Goal: Task Accomplishment & Management: Use online tool/utility

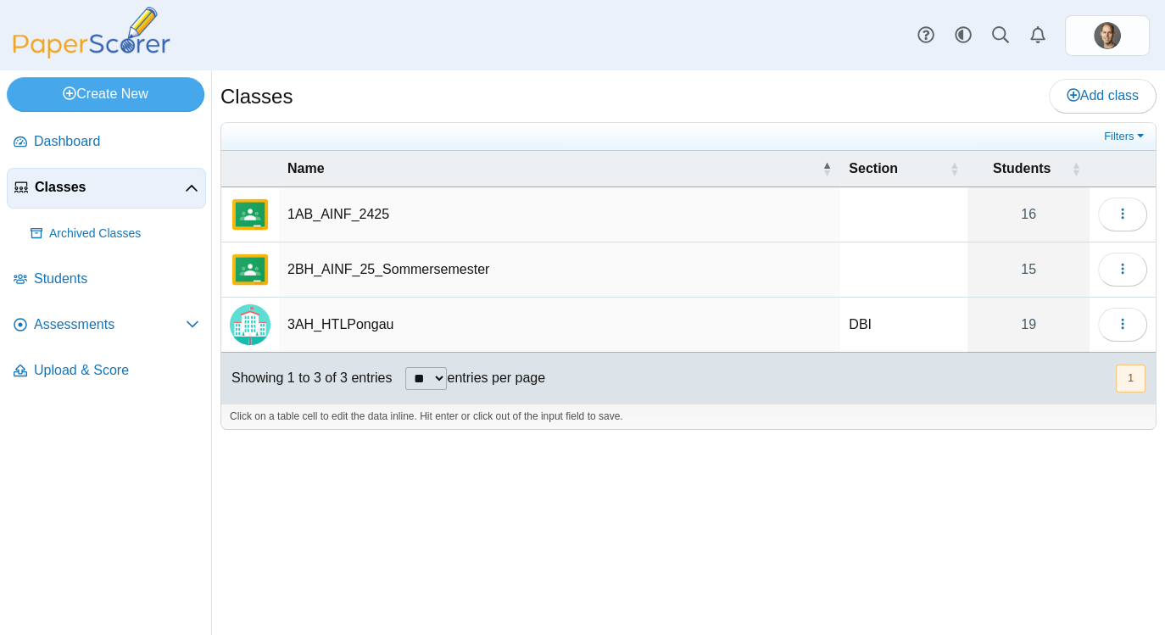
click at [649, 326] on td "3AH_HTLPongau" at bounding box center [559, 325] width 561 height 55
click at [80, 317] on span "Assessments" at bounding box center [110, 324] width 152 height 19
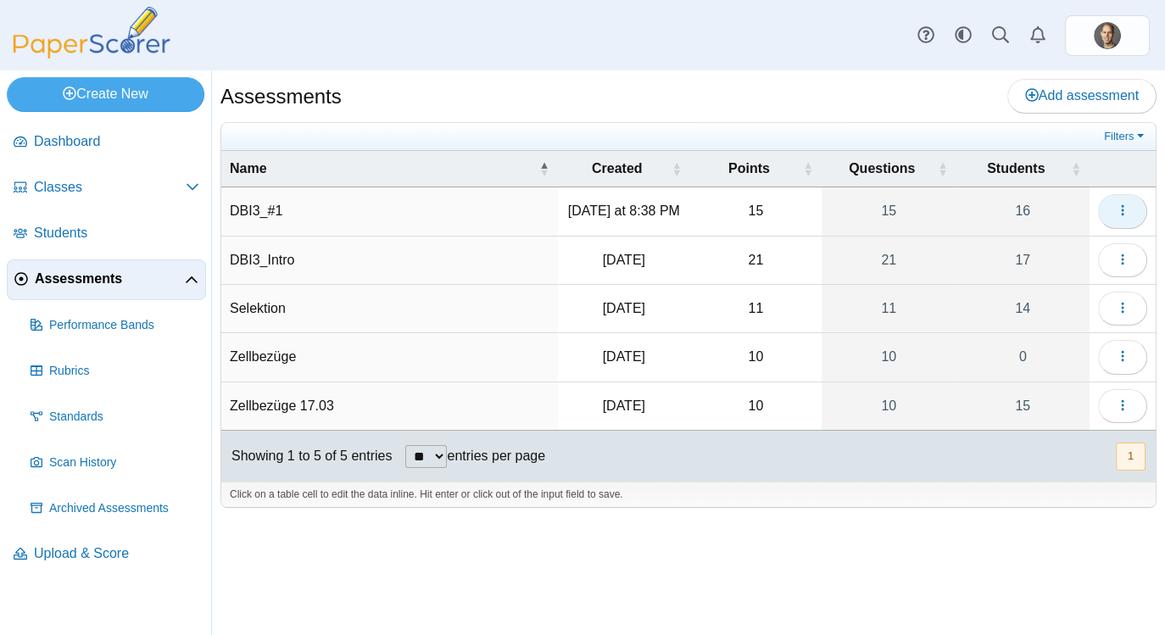
click at [1123, 214] on use "button" at bounding box center [1122, 210] width 3 height 11
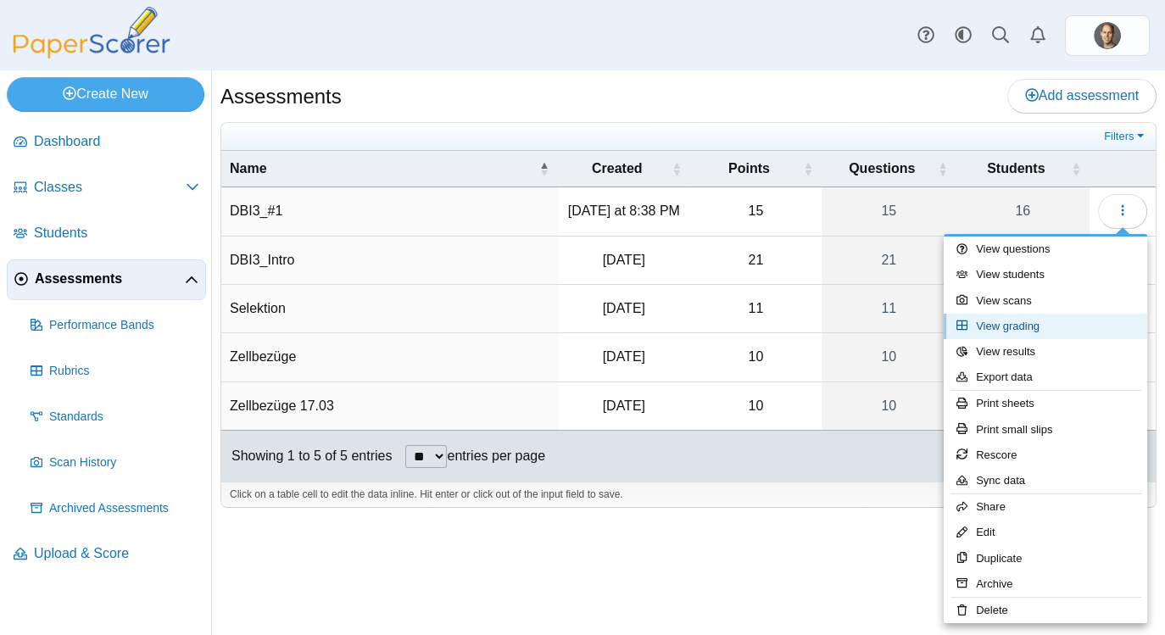
click at [1042, 323] on link "View grading" at bounding box center [1045, 326] width 203 height 25
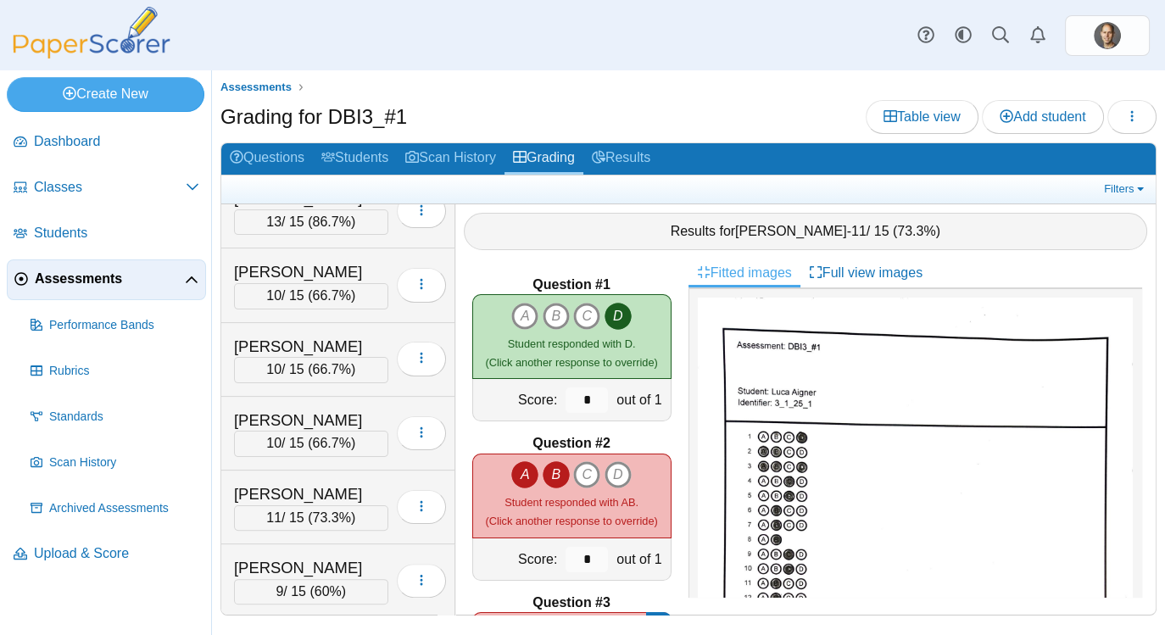
scroll to position [755, 0]
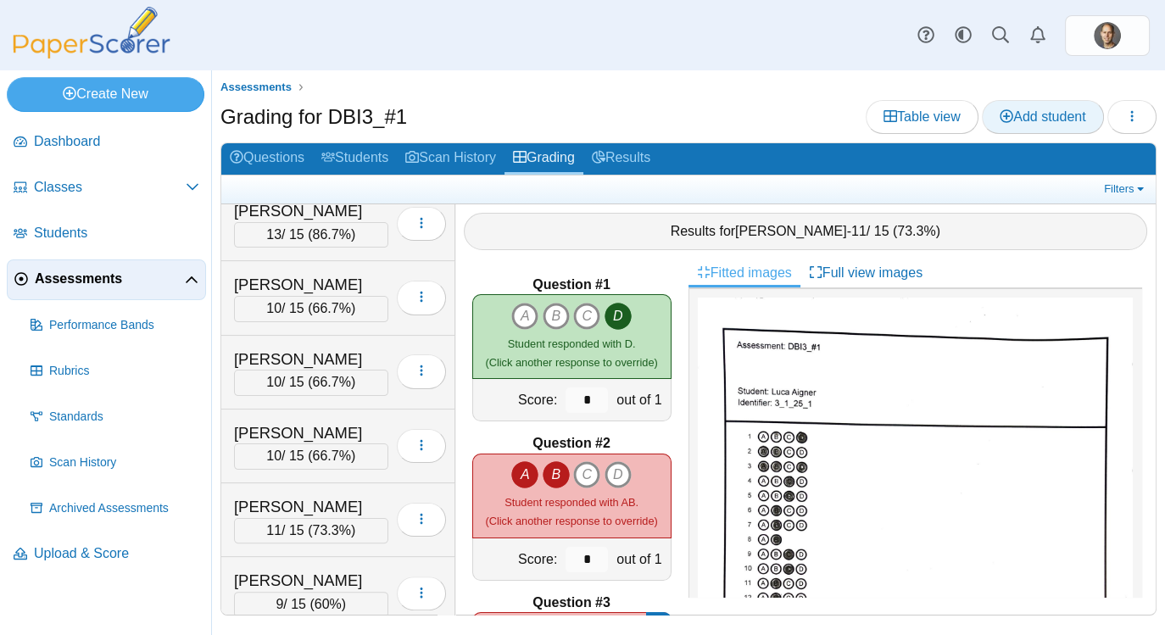
click at [1079, 117] on span "Add student" at bounding box center [1043, 116] width 86 height 14
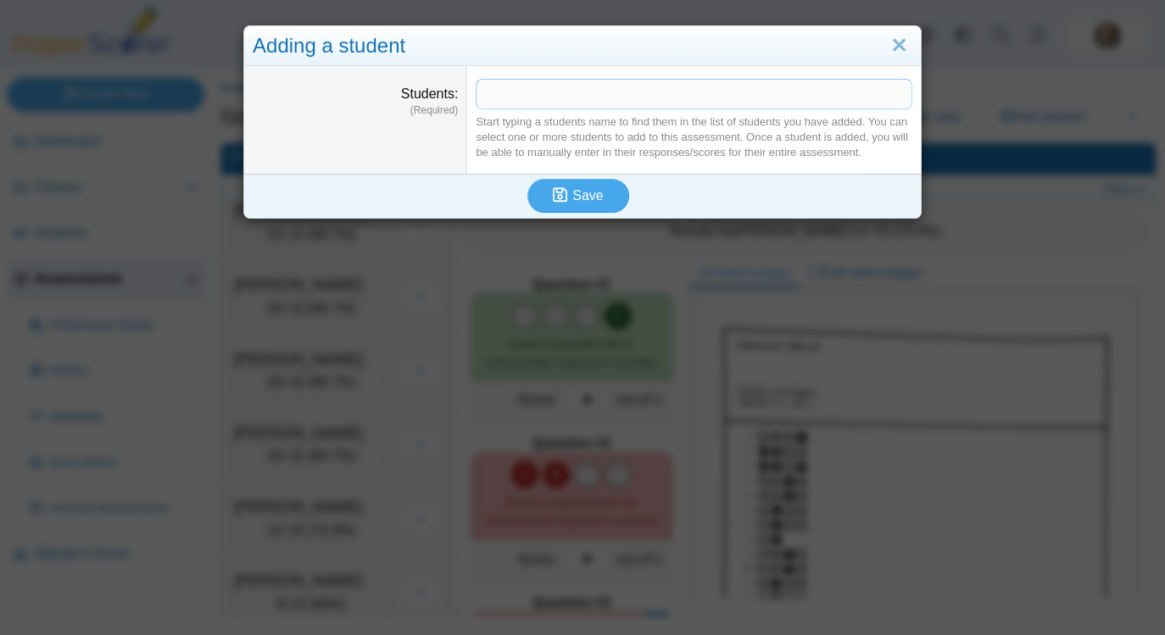
click at [817, 87] on span at bounding box center [694, 94] width 435 height 29
click at [795, 96] on span at bounding box center [694, 94] width 435 height 29
click at [831, 89] on span at bounding box center [694, 94] width 435 height 29
click at [830, 89] on span at bounding box center [694, 94] width 435 height 29
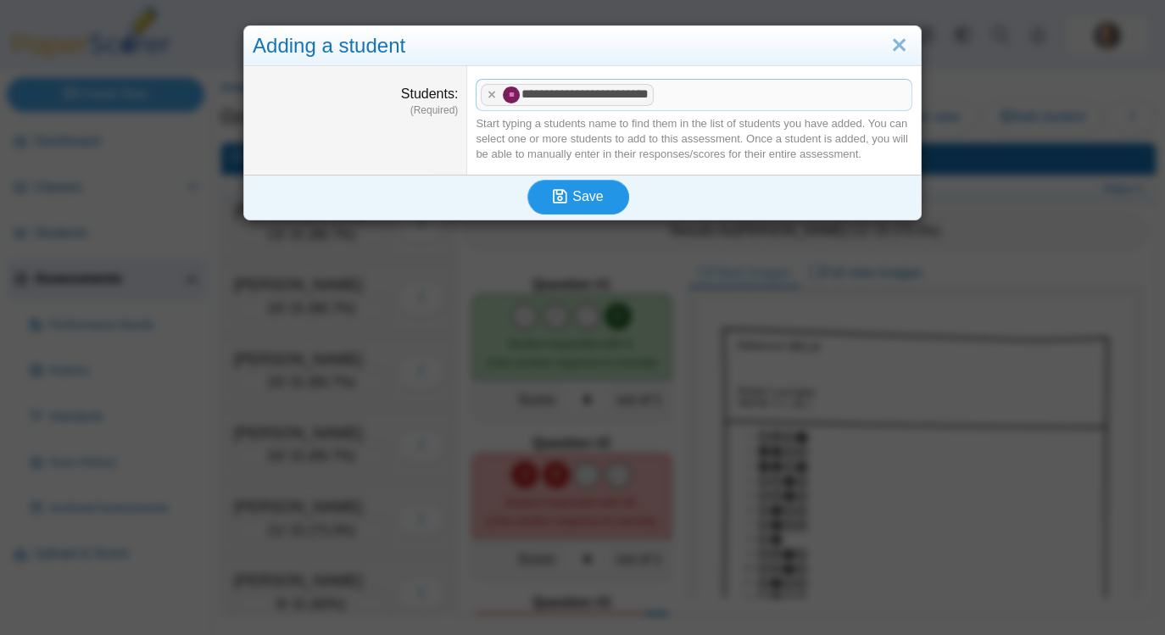
click at [577, 202] on span "Save" at bounding box center [587, 196] width 31 height 14
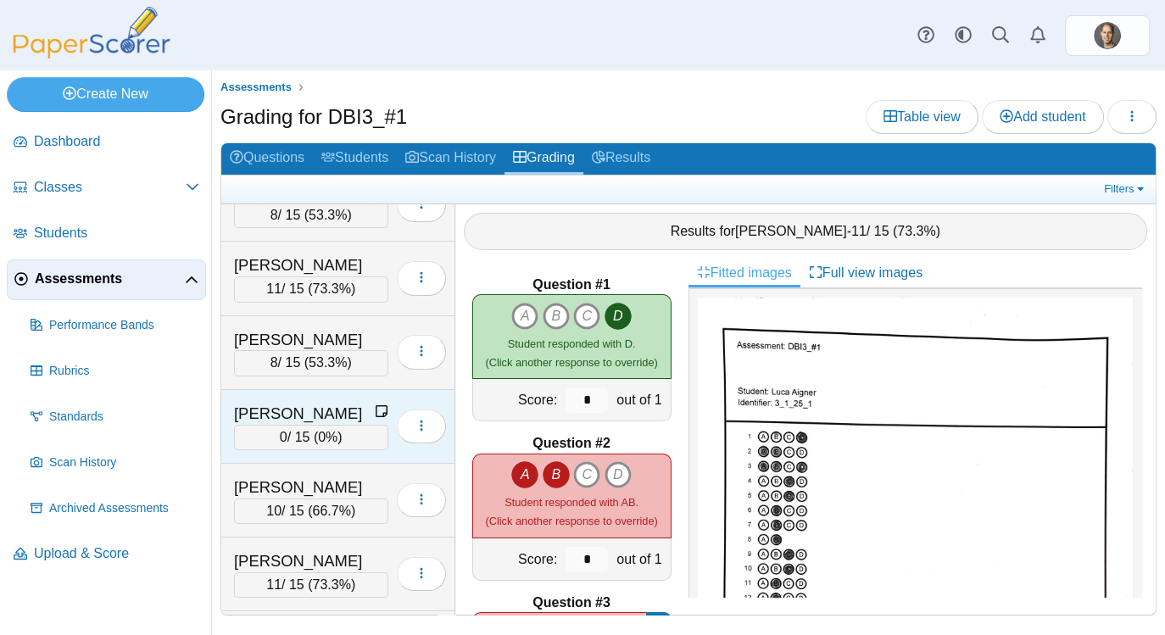
scroll to position [344, 0]
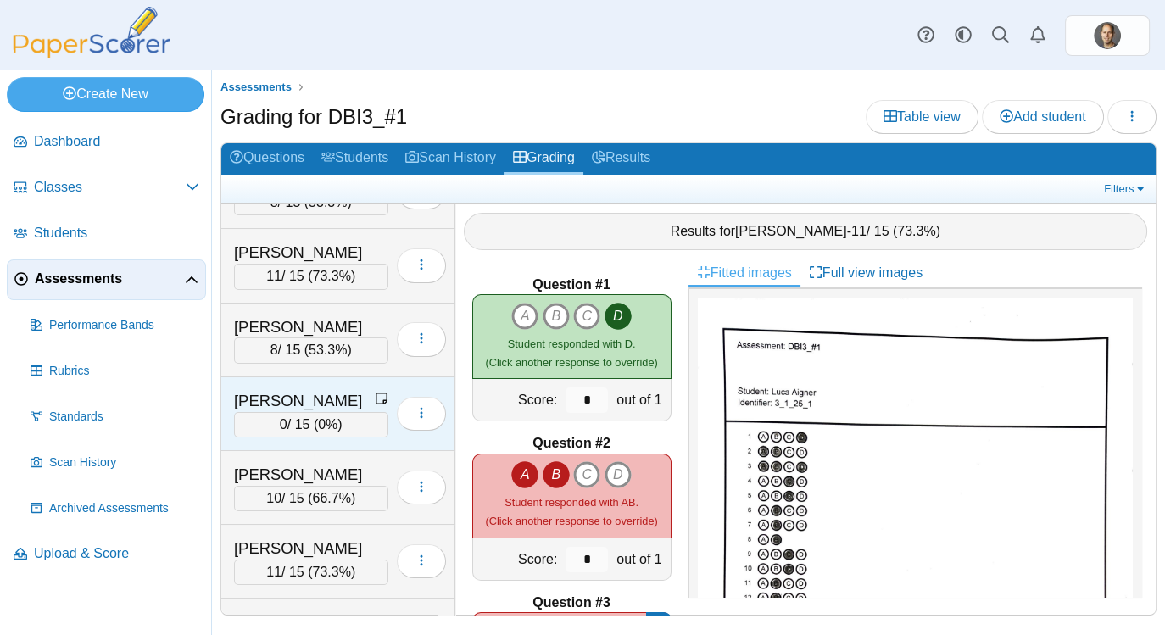
click at [346, 401] on div "[PERSON_NAME]" at bounding box center [304, 401] width 141 height 22
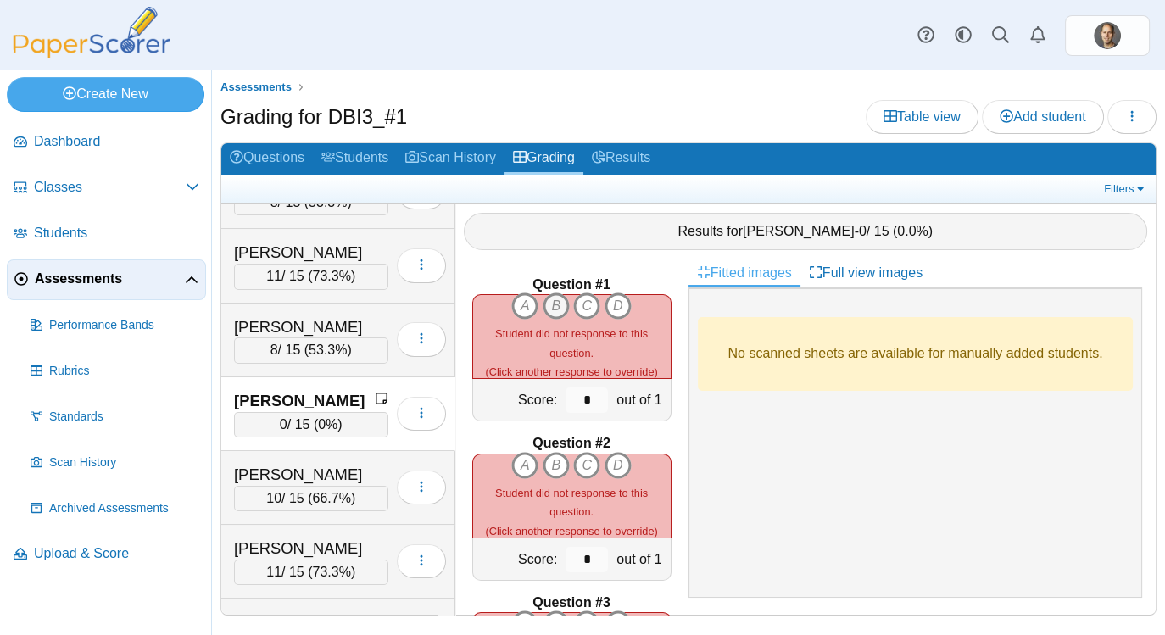
click at [552, 305] on icon "B" at bounding box center [556, 306] width 27 height 27
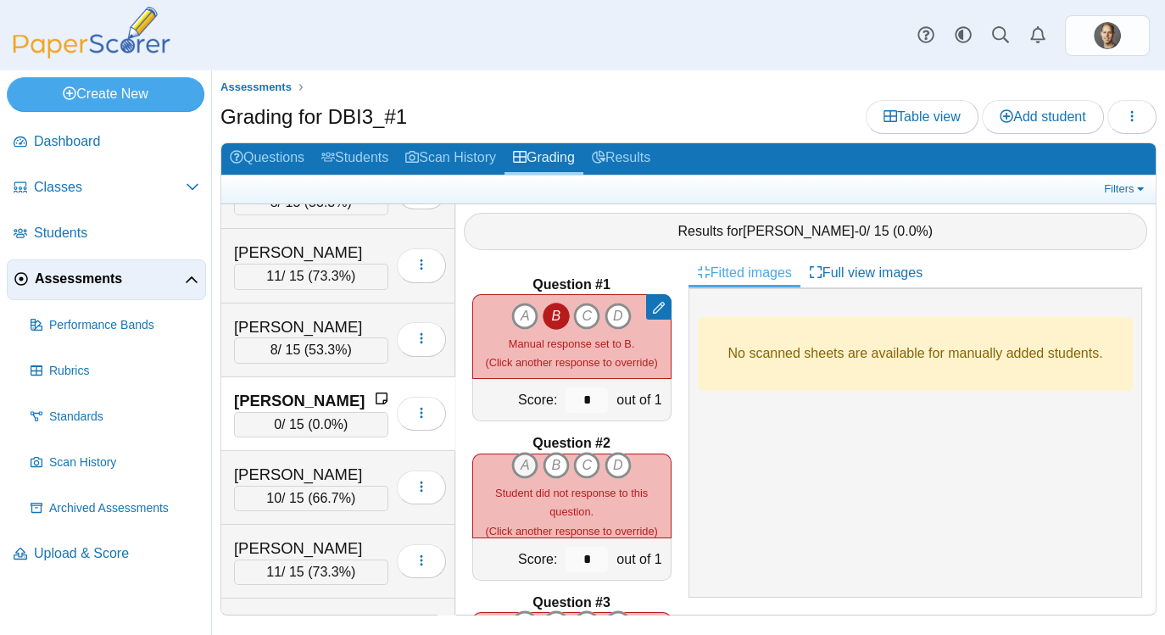
click at [527, 465] on icon "A" at bounding box center [524, 465] width 27 height 27
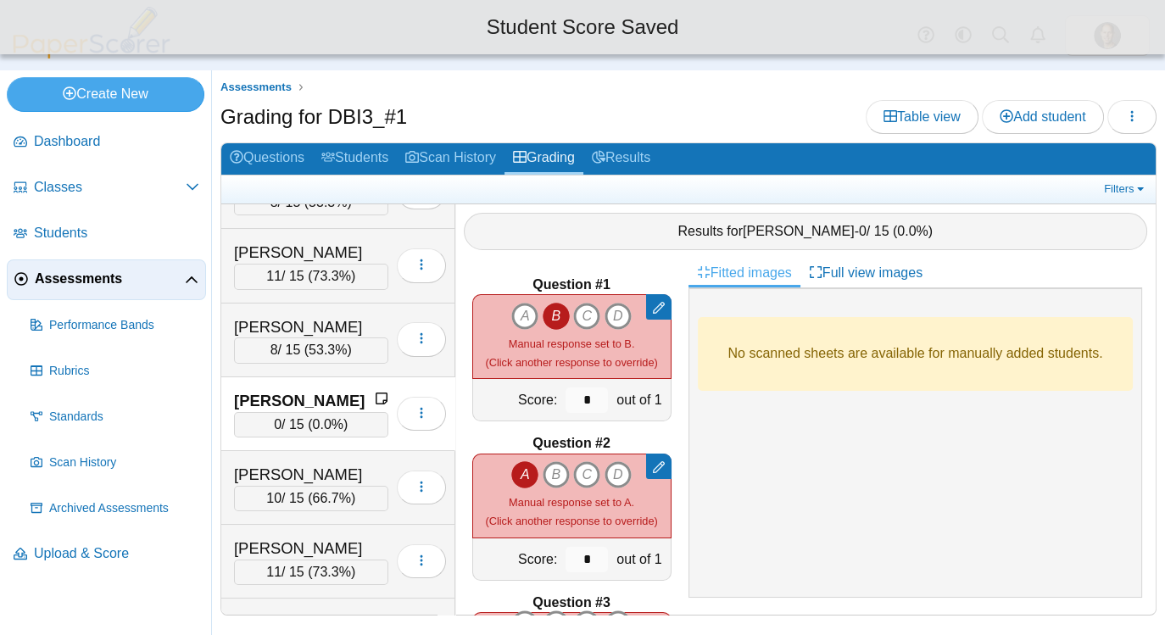
click at [621, 467] on icon "D" at bounding box center [618, 474] width 27 height 27
type input "*"
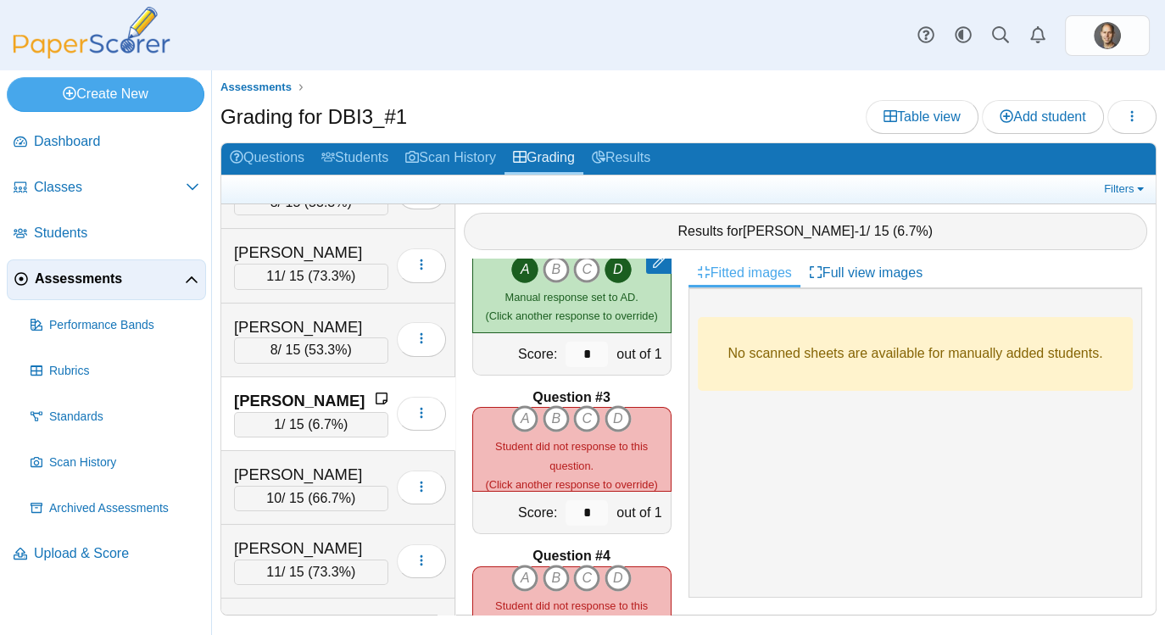
scroll to position [205, 0]
click at [561, 415] on icon "B" at bounding box center [556, 418] width 27 height 27
click at [621, 416] on icon "D" at bounding box center [618, 418] width 27 height 27
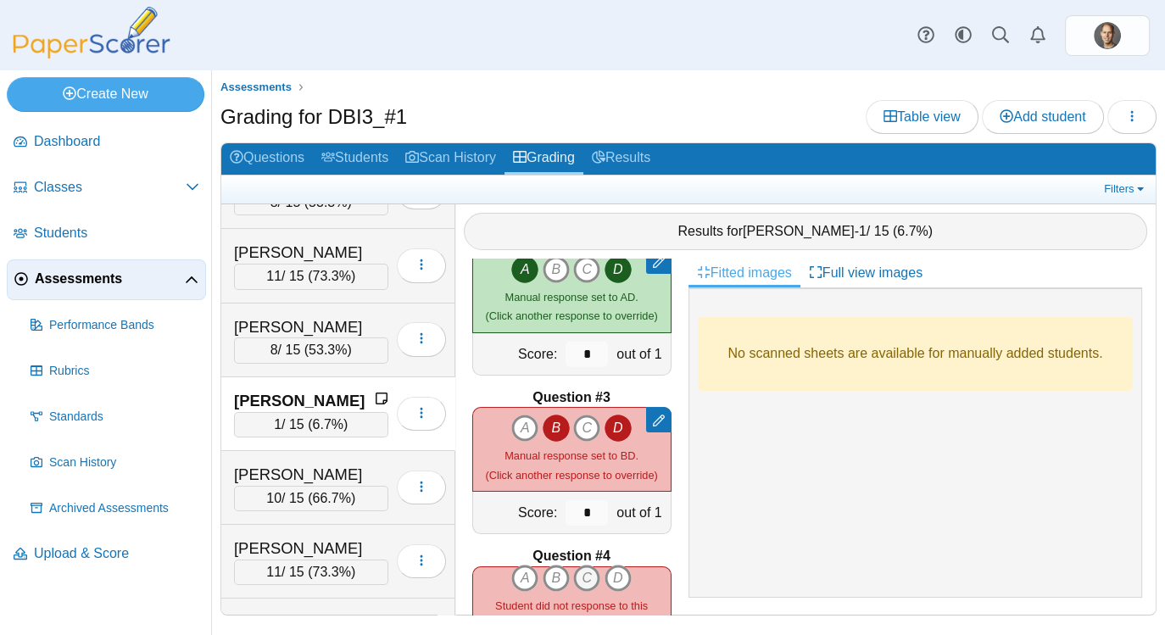
click at [593, 572] on icon "C" at bounding box center [586, 578] width 27 height 27
type input "*"
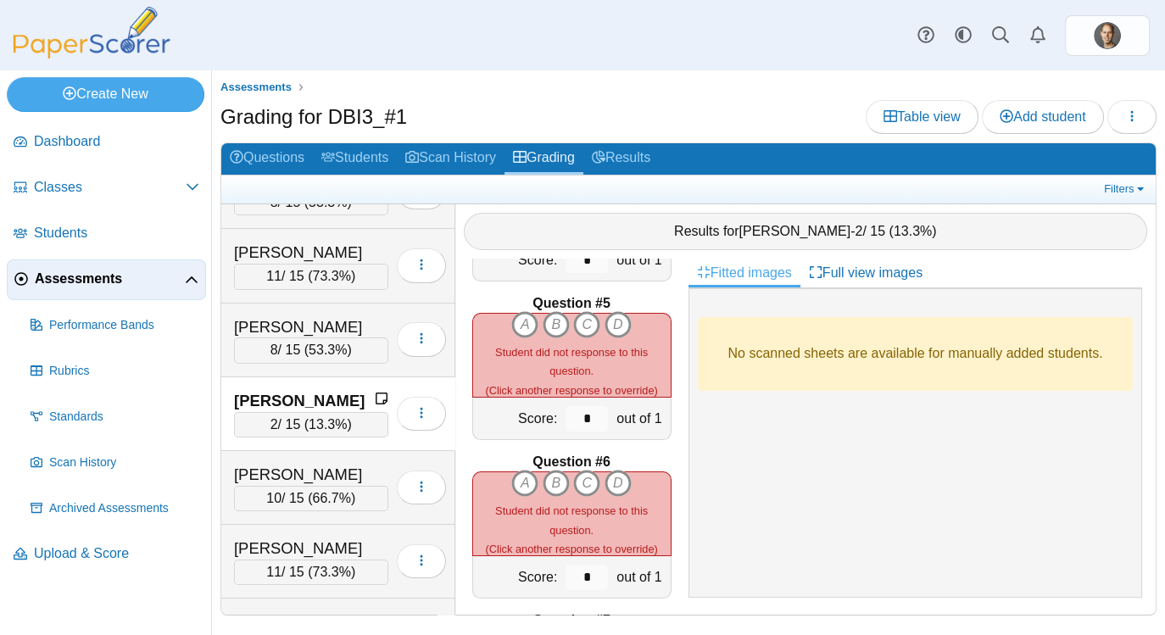
scroll to position [625, 0]
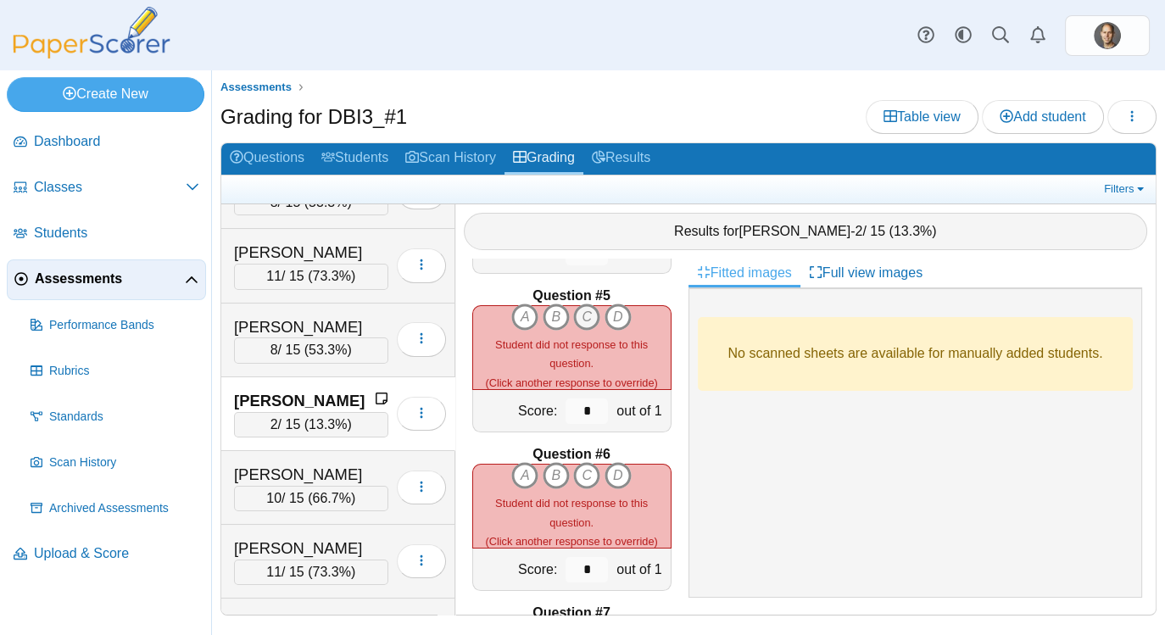
click at [589, 318] on icon "C" at bounding box center [586, 317] width 27 height 27
type input "*"
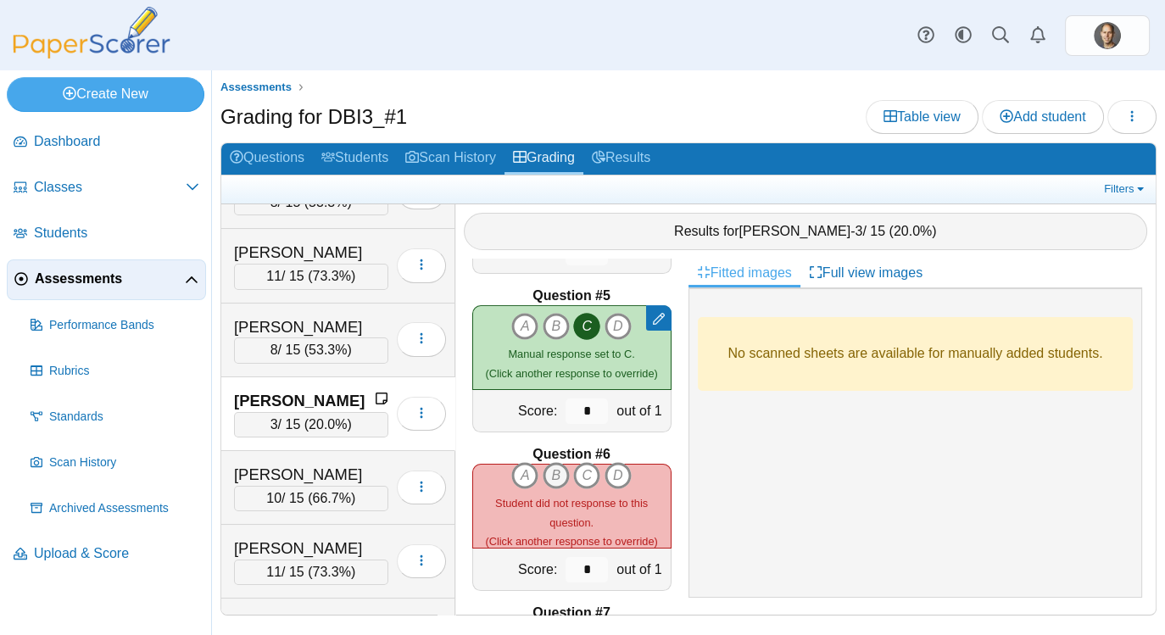
click at [551, 477] on icon "B" at bounding box center [556, 475] width 27 height 27
type input "*"
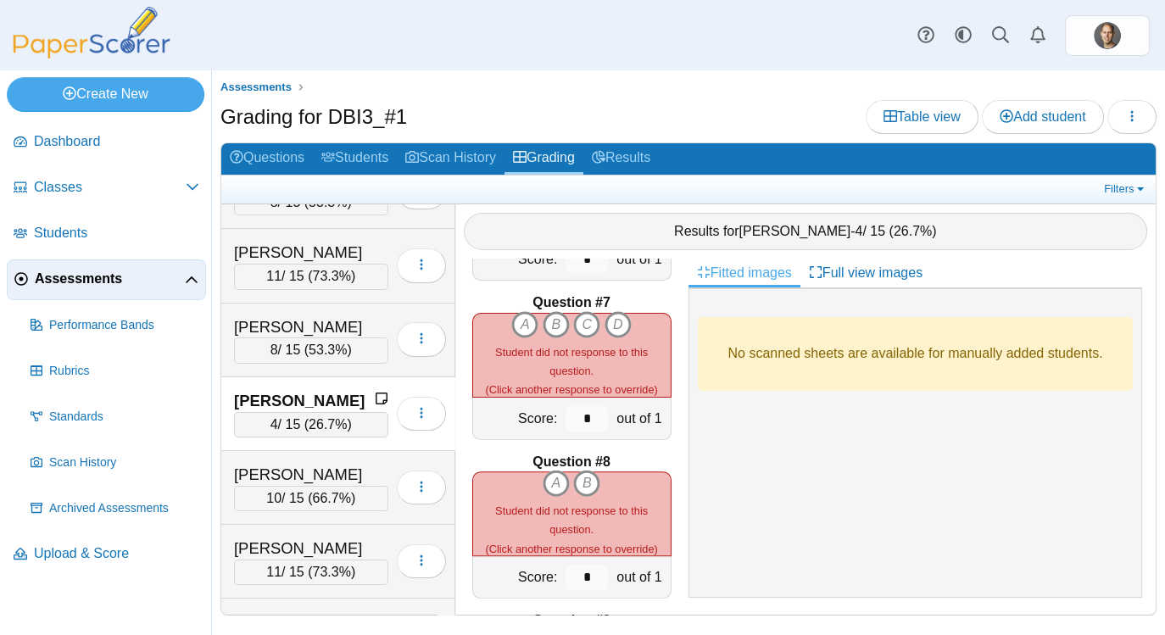
scroll to position [937, 0]
click at [585, 326] on icon "C" at bounding box center [586, 322] width 27 height 27
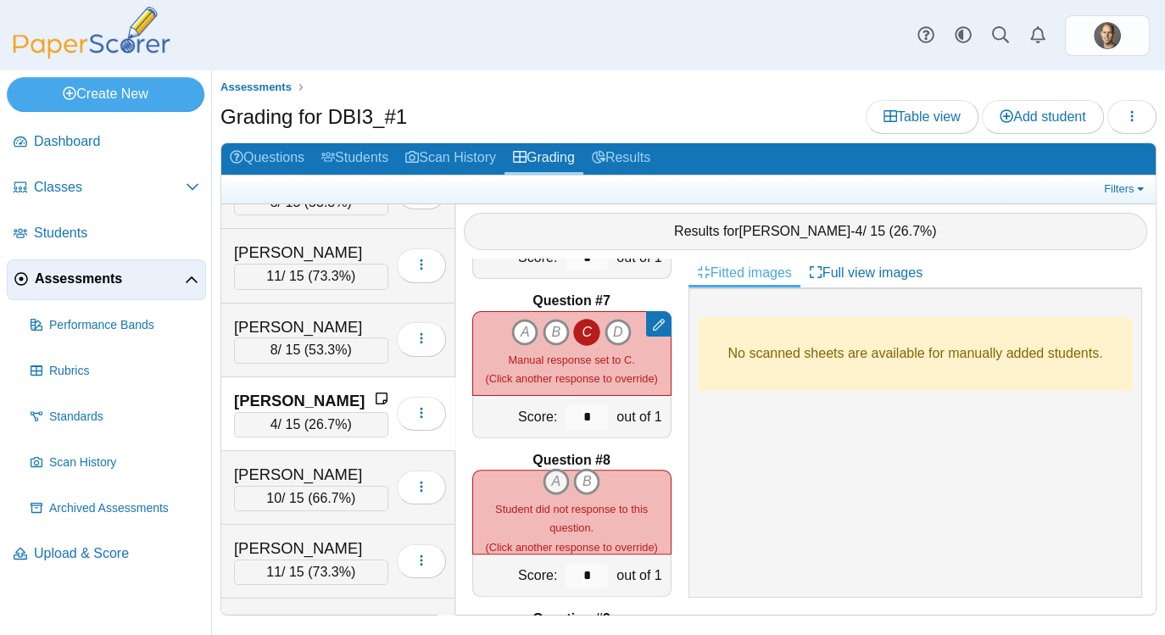
click at [560, 477] on icon "A" at bounding box center [556, 481] width 27 height 27
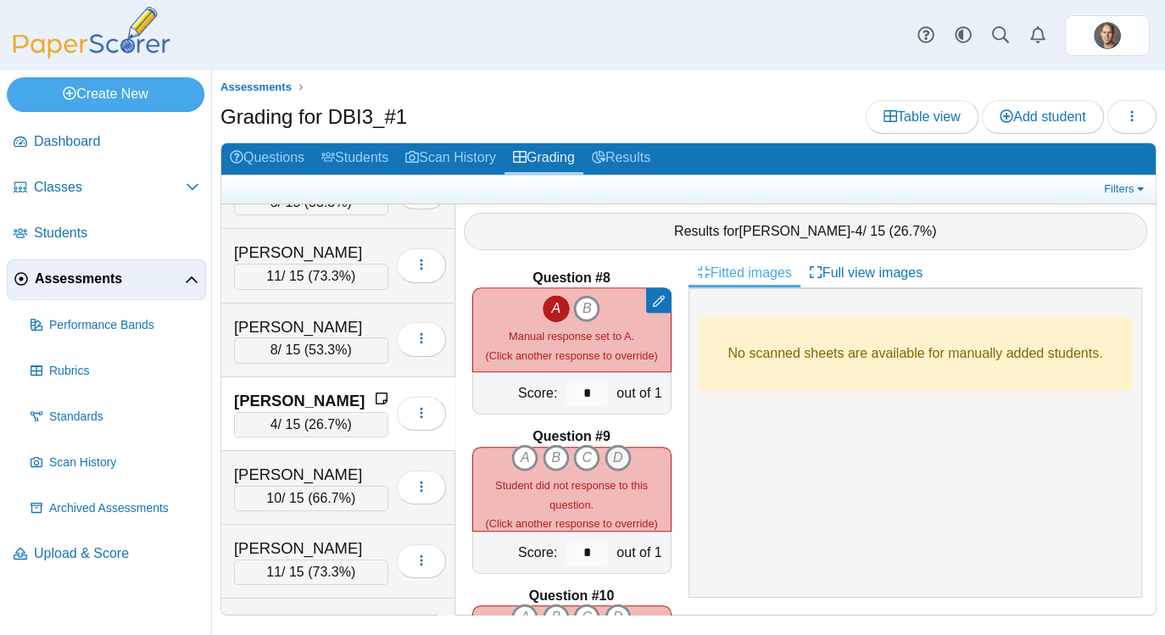
scroll to position [1121, 0]
click at [588, 454] on icon "C" at bounding box center [586, 456] width 27 height 27
type input "*"
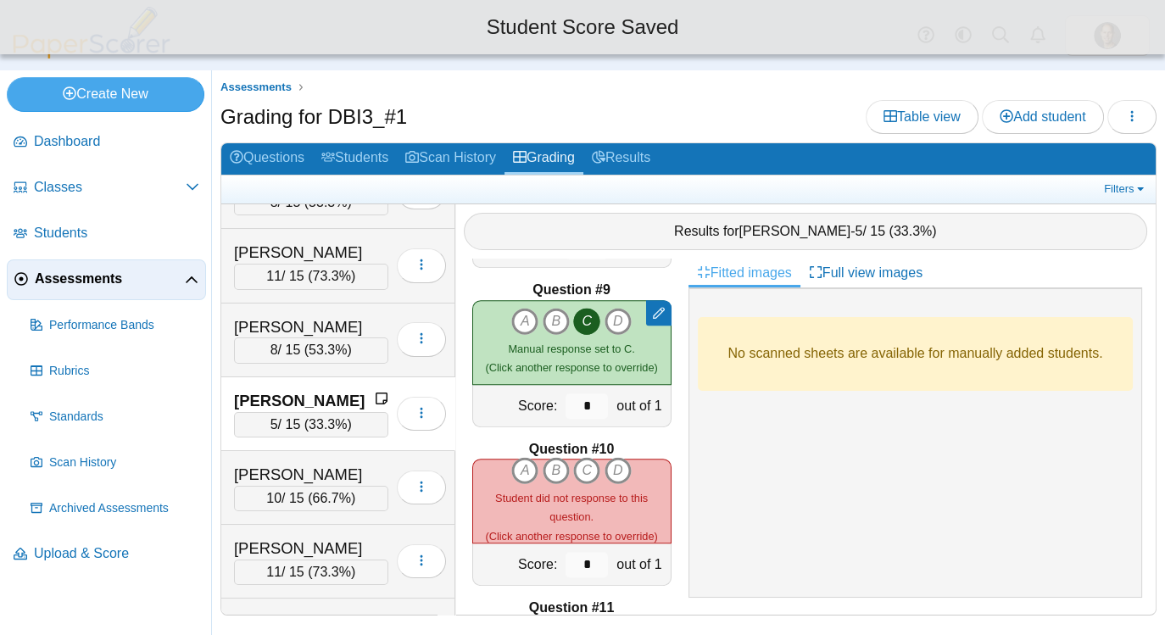
scroll to position [1274, 0]
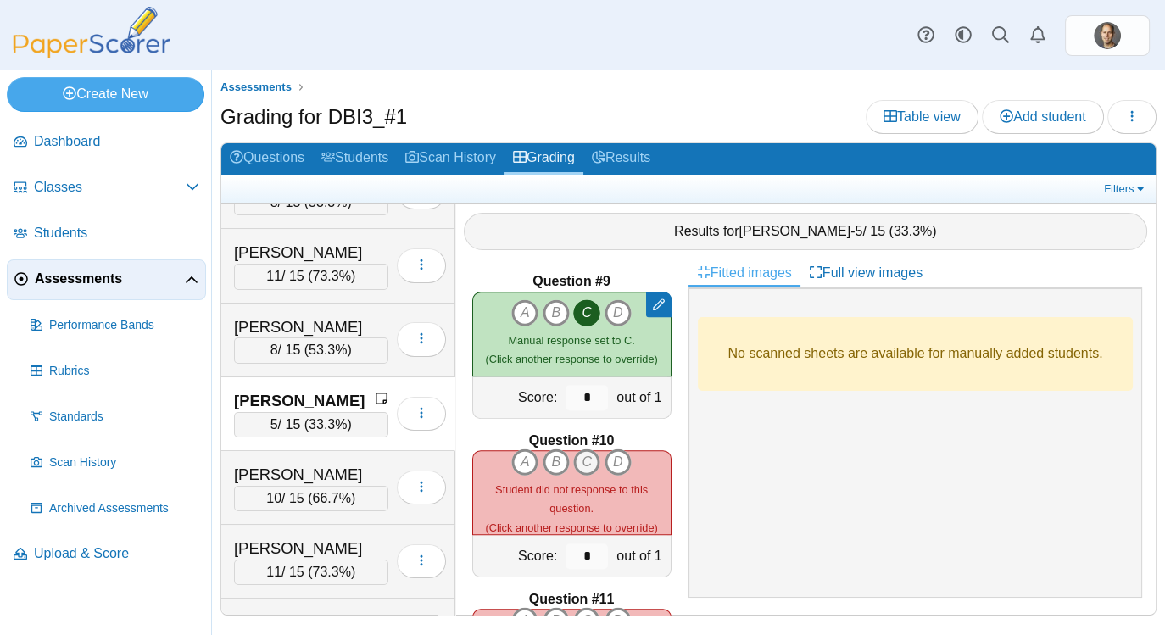
click at [588, 465] on icon "C" at bounding box center [586, 462] width 27 height 27
type input "*"
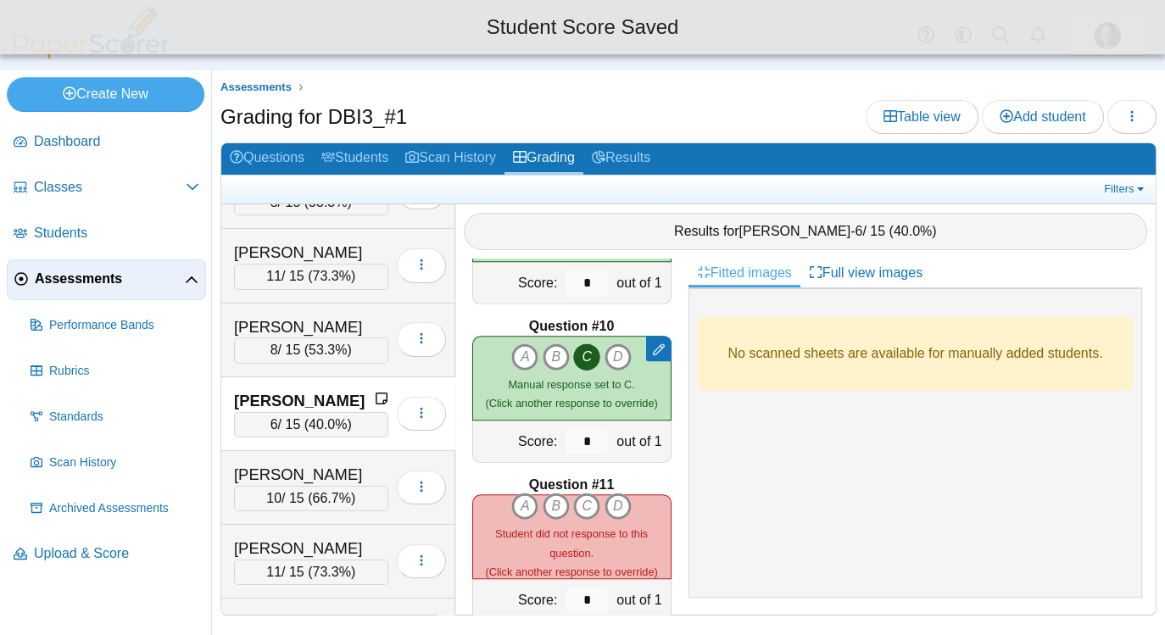
scroll to position [1393, 0]
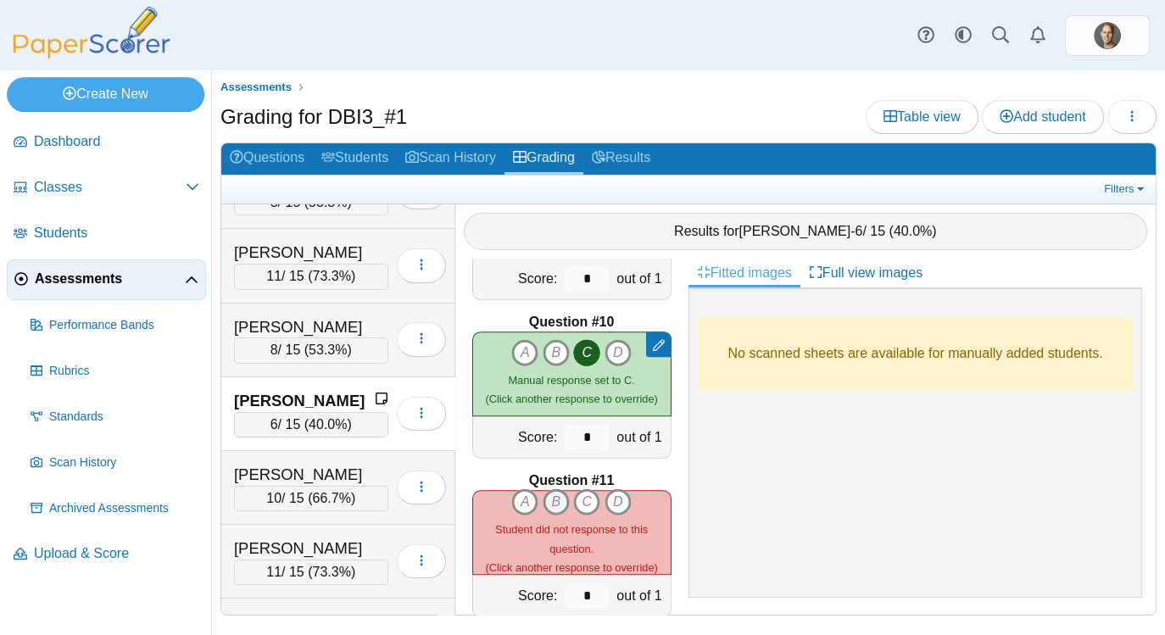
click at [557, 504] on icon "B" at bounding box center [556, 501] width 27 height 27
type input "*"
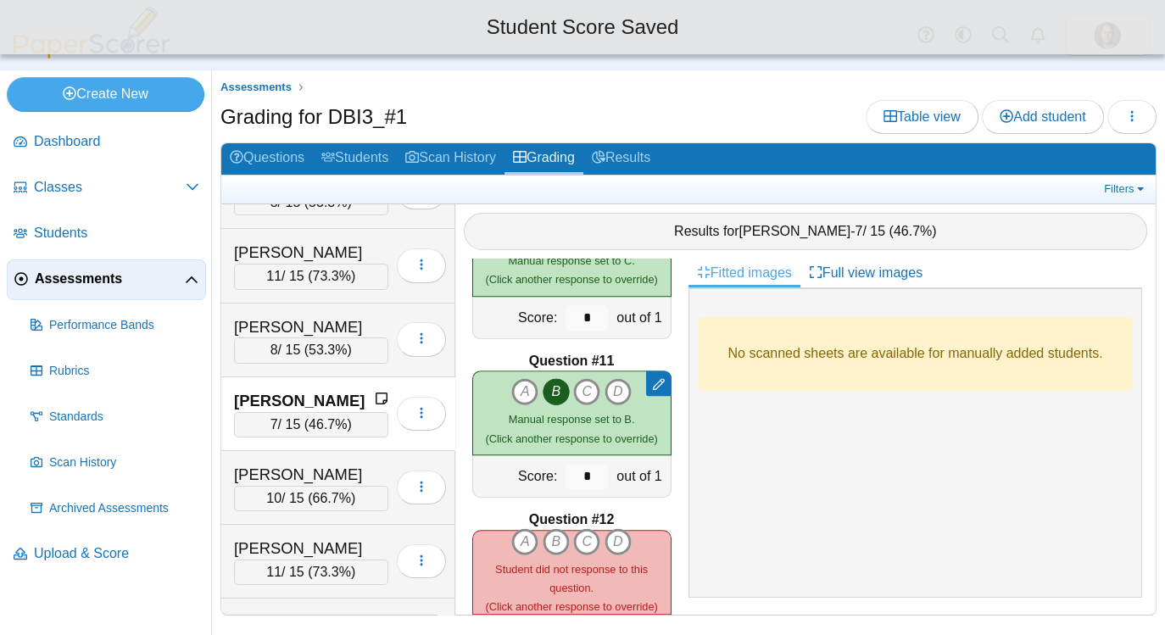
scroll to position [1543, 0]
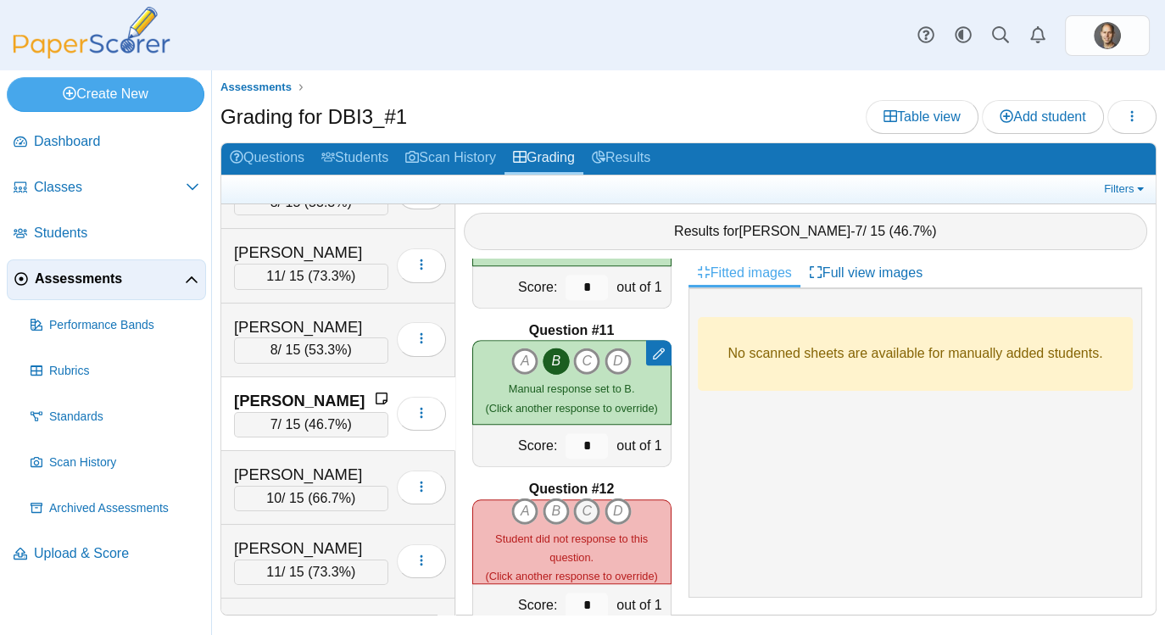
click at [592, 507] on icon "C" at bounding box center [586, 511] width 27 height 27
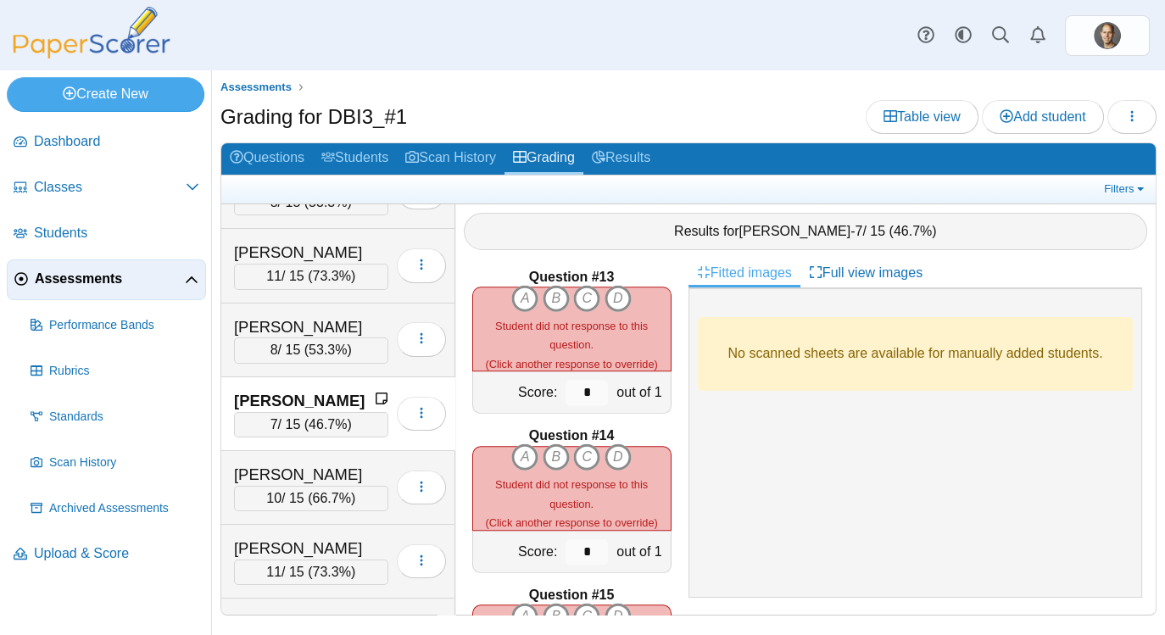
scroll to position [1915, 0]
click at [528, 460] on icon "A" at bounding box center [524, 456] width 27 height 27
click at [562, 452] on icon "B" at bounding box center [556, 456] width 27 height 27
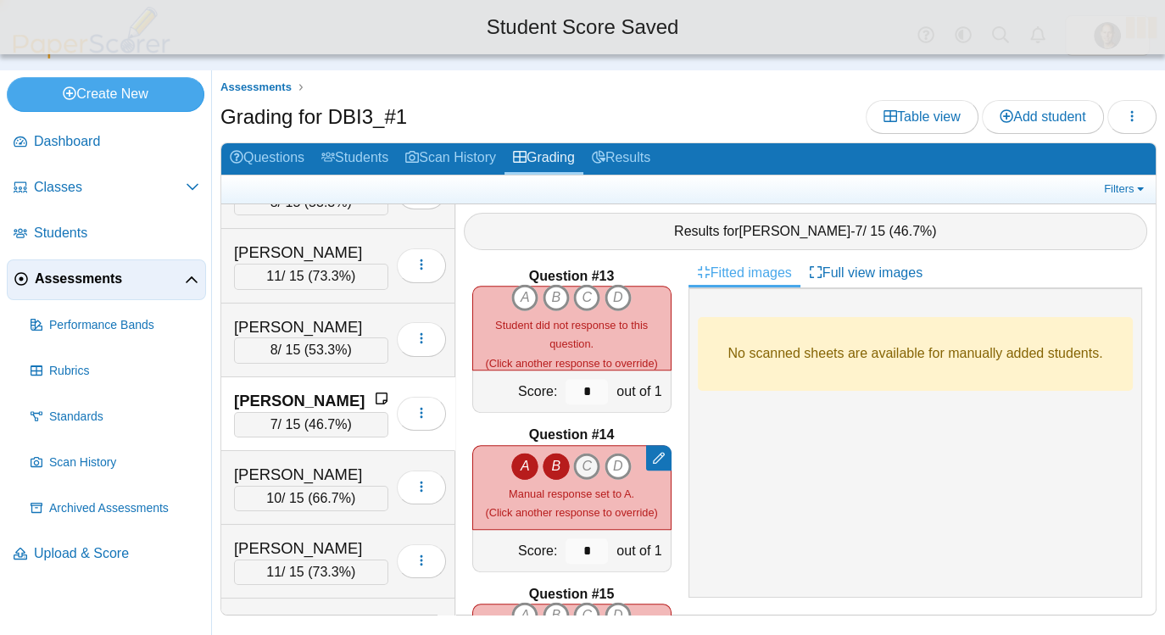
click at [589, 455] on icon "C" at bounding box center [586, 466] width 27 height 27
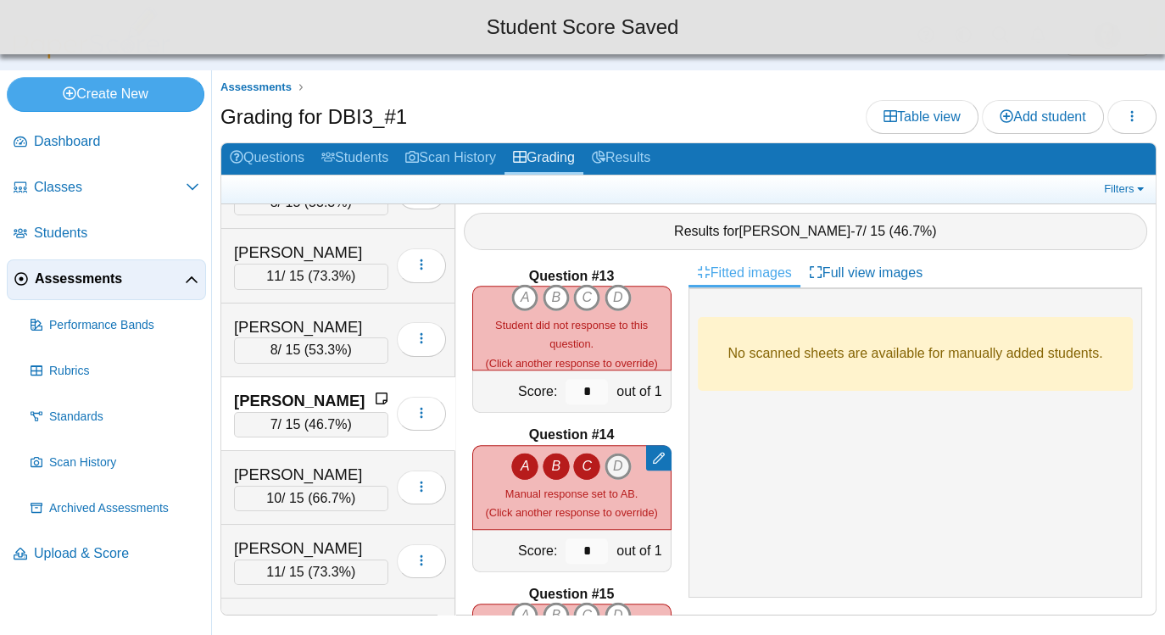
click at [620, 467] on icon "D" at bounding box center [618, 466] width 27 height 27
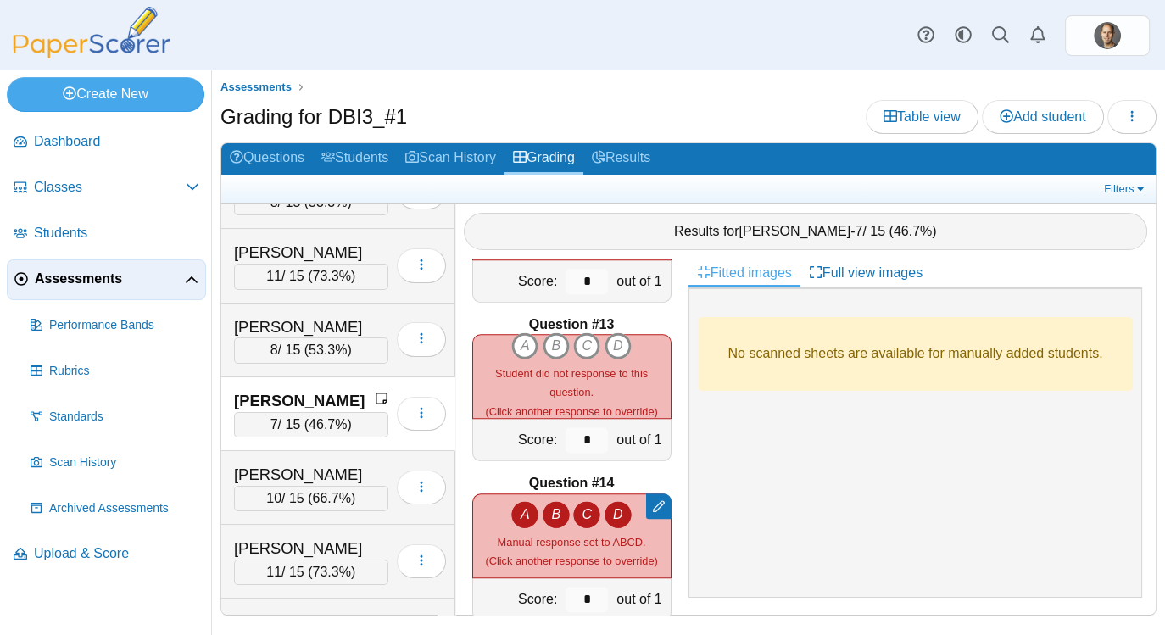
scroll to position [1862, 0]
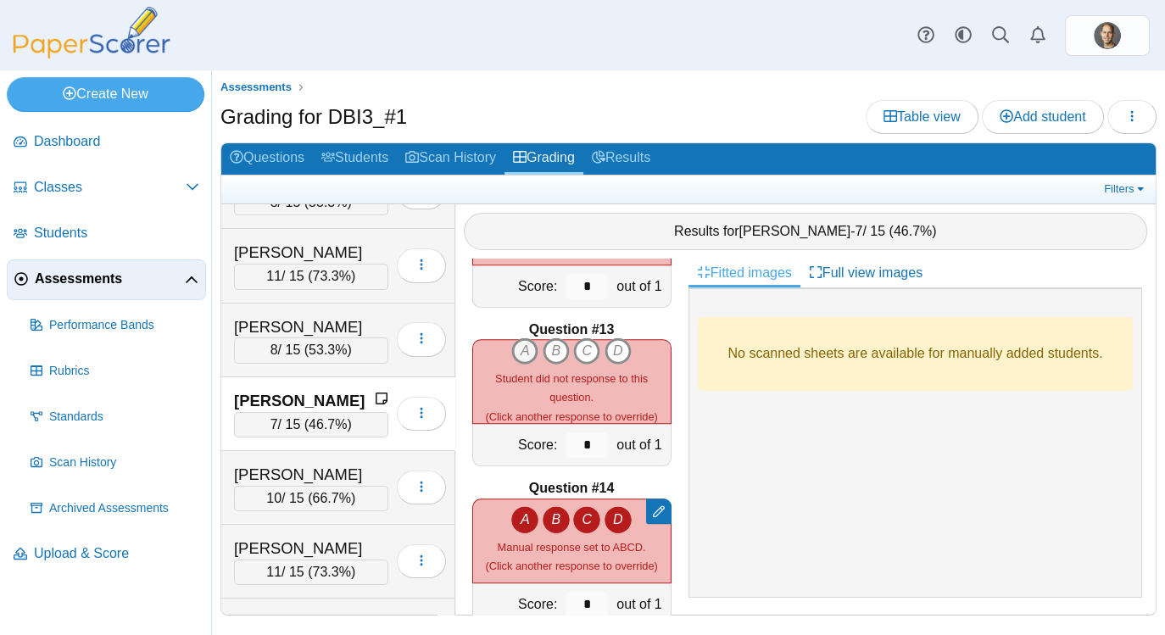
click at [527, 351] on icon "A" at bounding box center [524, 350] width 27 height 27
click at [557, 350] on icon "B" at bounding box center [556, 350] width 27 height 27
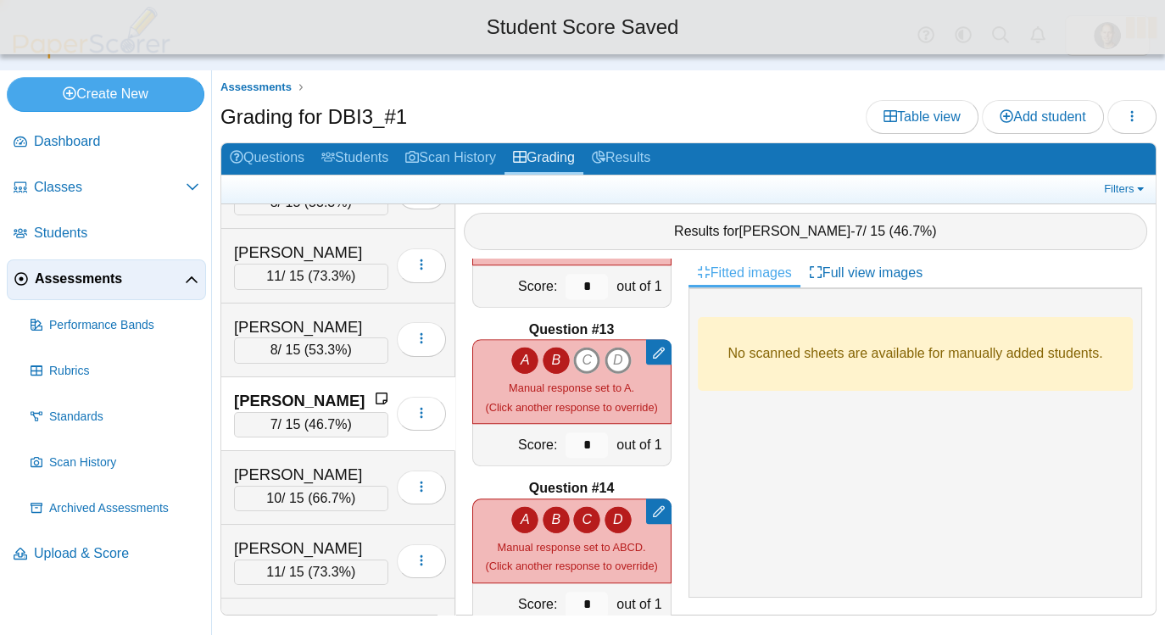
click at [586, 354] on icon "C" at bounding box center [586, 360] width 27 height 27
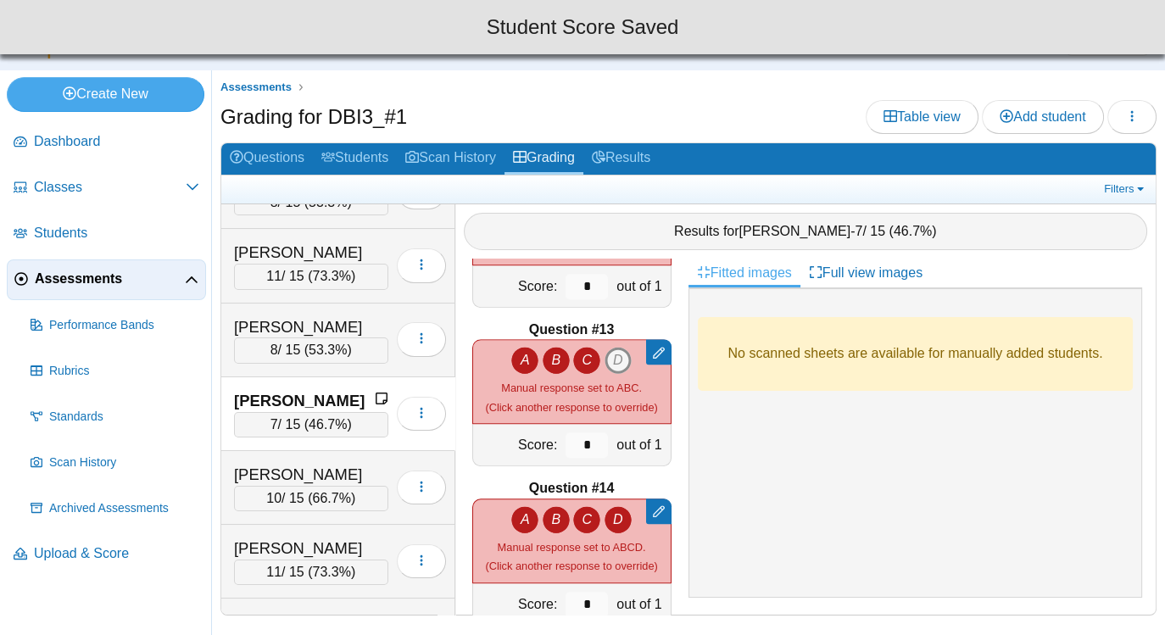
click at [618, 358] on icon "D" at bounding box center [618, 360] width 27 height 27
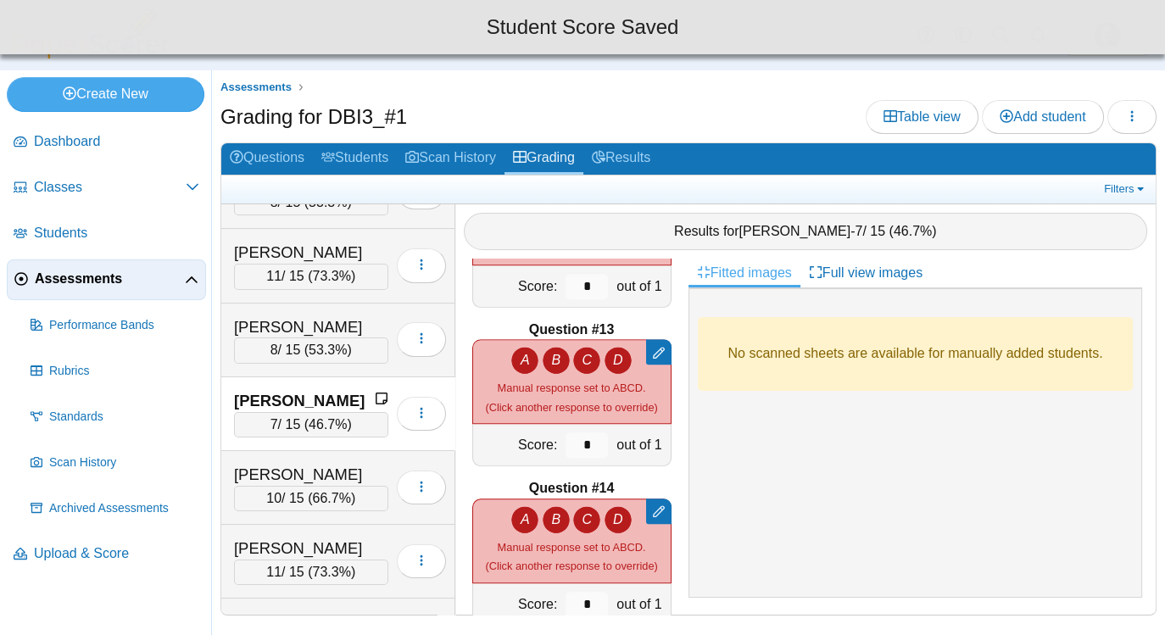
click at [533, 511] on icon "A" at bounding box center [524, 519] width 27 height 27
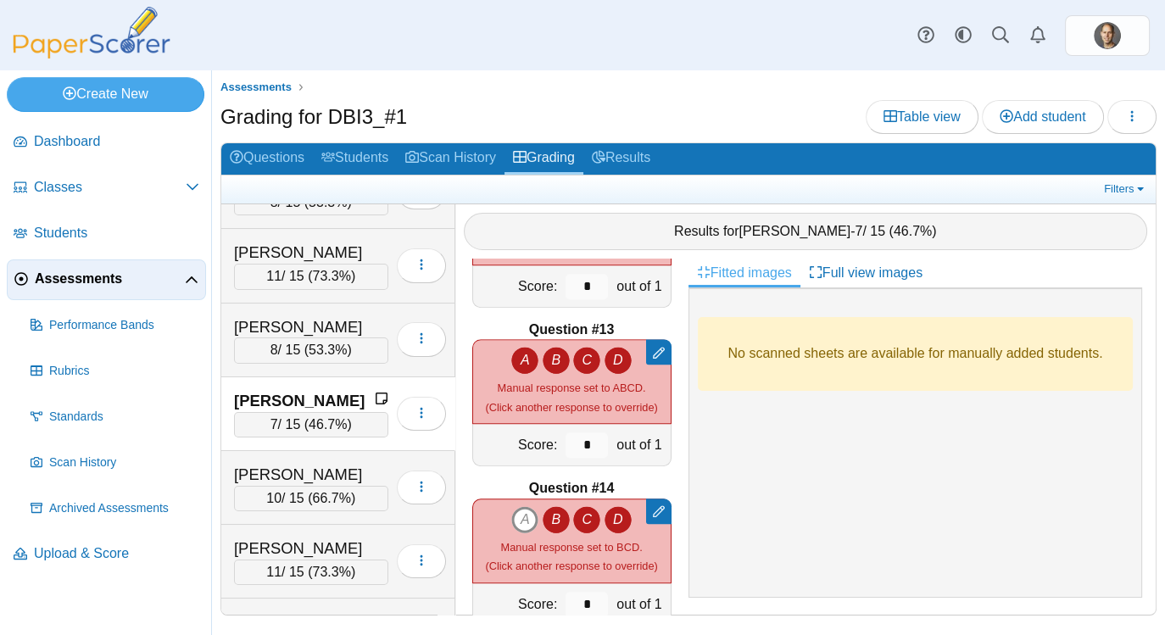
click at [585, 524] on icon "C" at bounding box center [586, 519] width 27 height 27
click at [616, 517] on icon "D" at bounding box center [618, 519] width 27 height 27
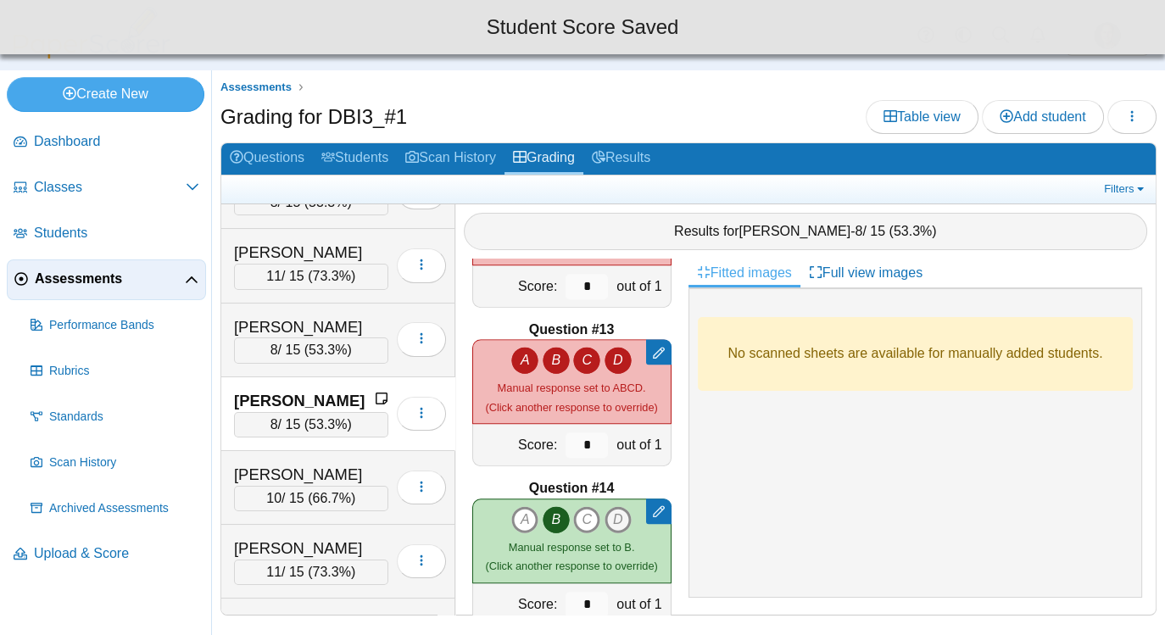
type input "*"
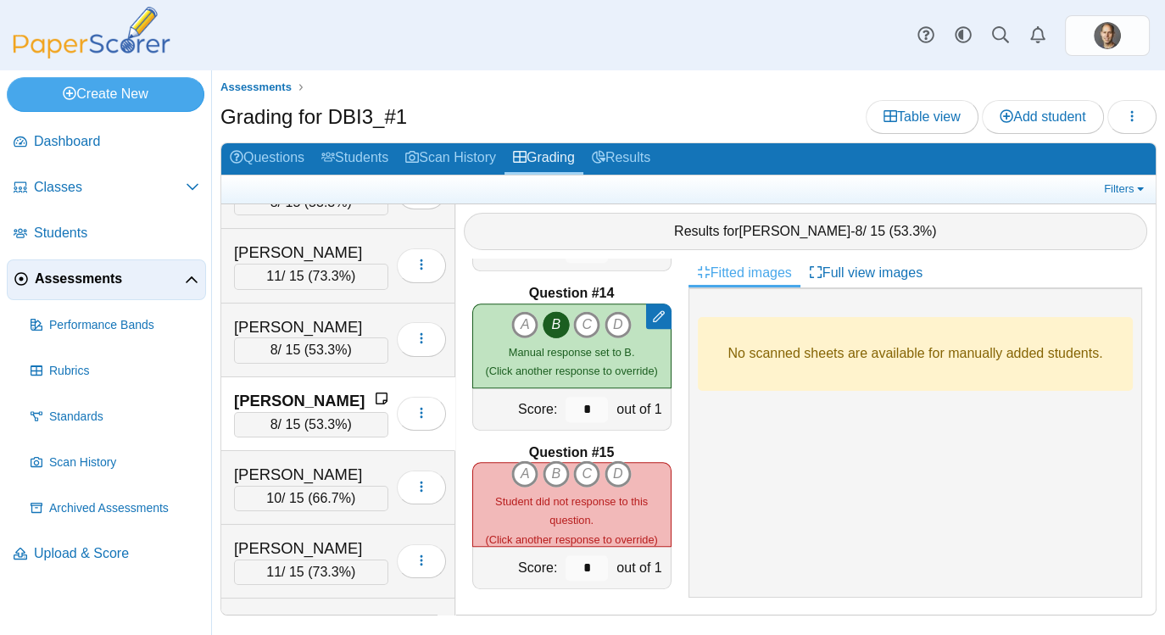
scroll to position [2060, 0]
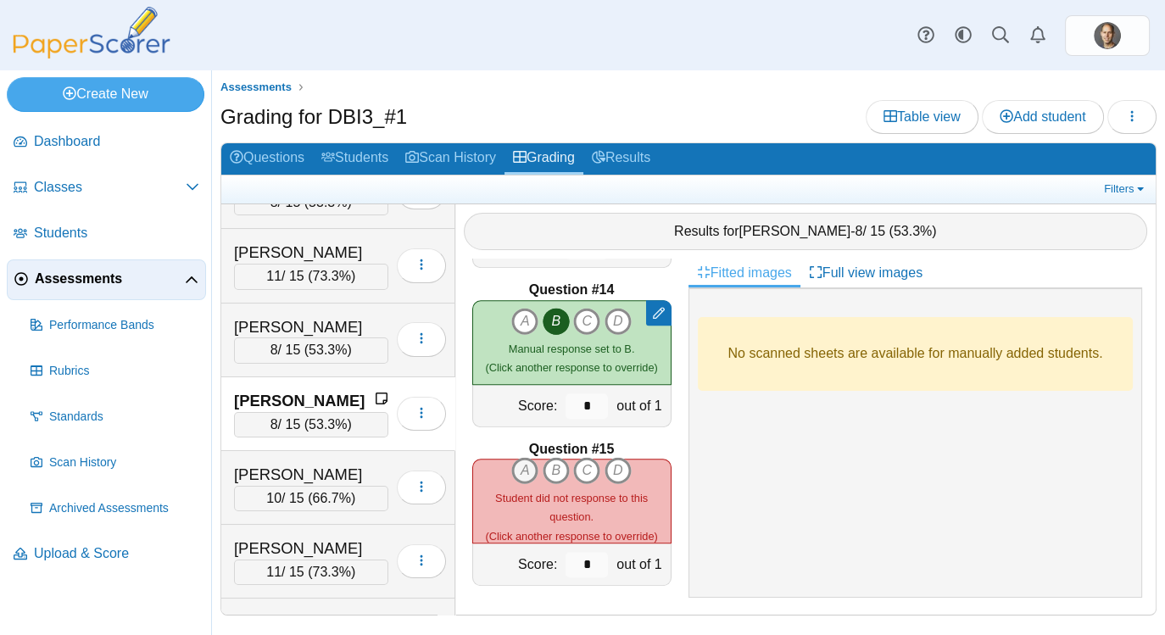
click at [527, 470] on icon "A" at bounding box center [524, 470] width 27 height 27
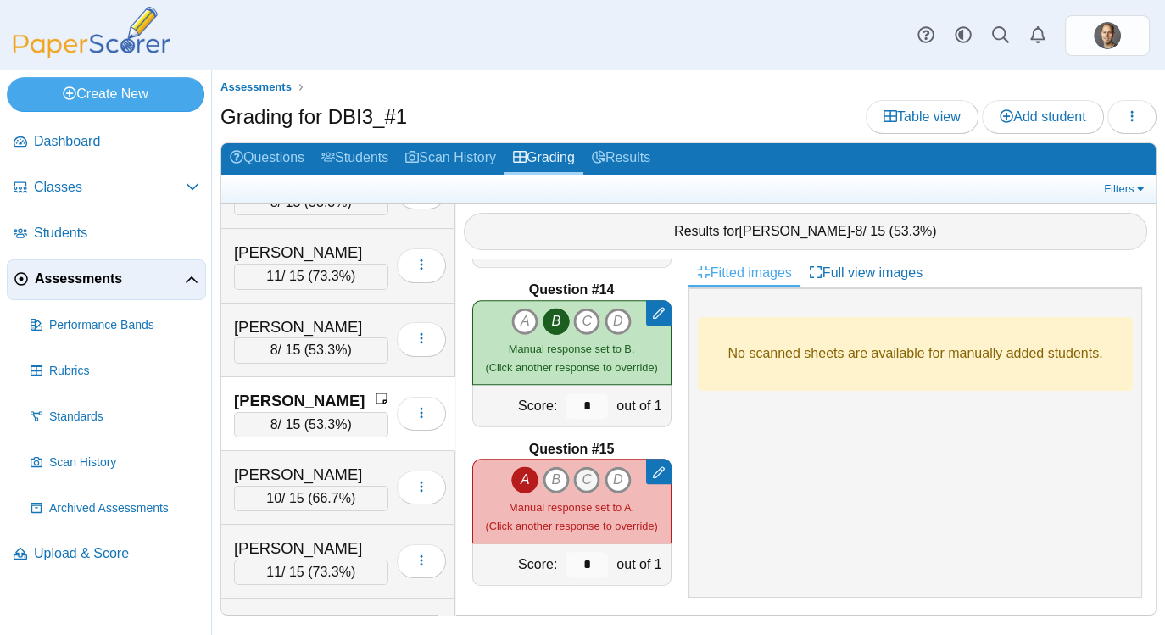
click at [593, 482] on icon "C" at bounding box center [586, 479] width 27 height 27
type input "*"
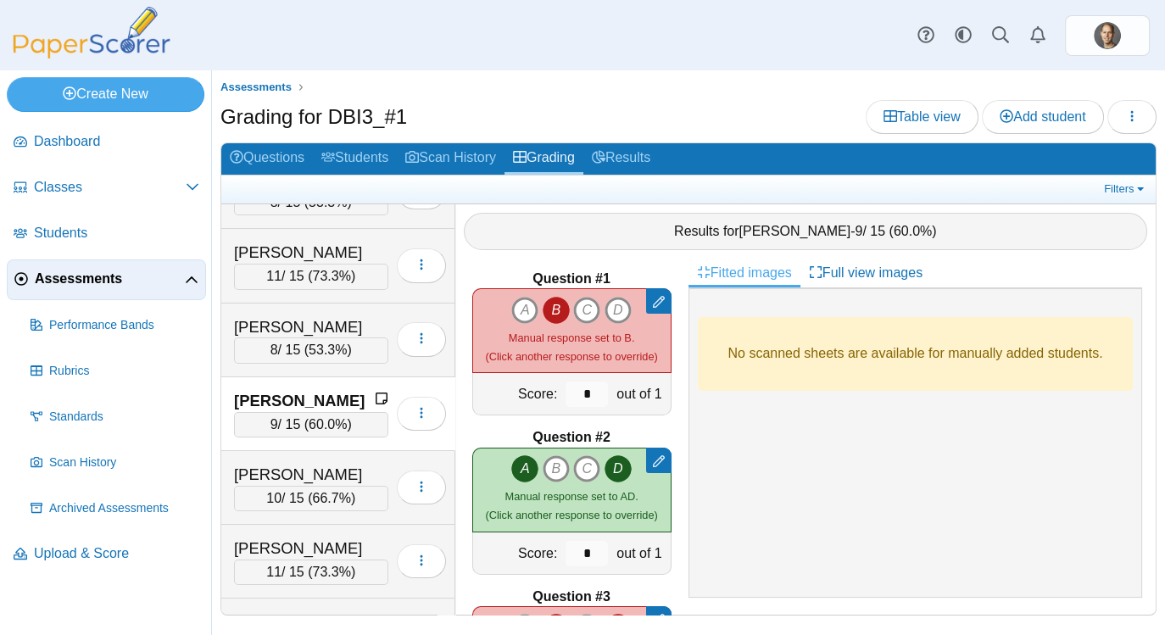
scroll to position [0, 0]
